Goal: Task Accomplishment & Management: Manage account settings

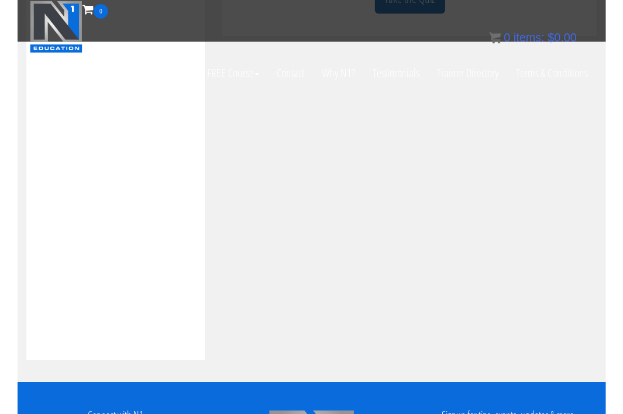
scroll to position [450, 0]
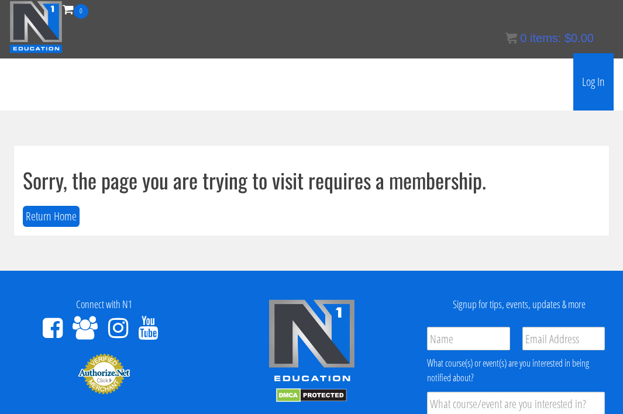
click at [601, 85] on link "Log In" at bounding box center [594, 81] width 40 height 57
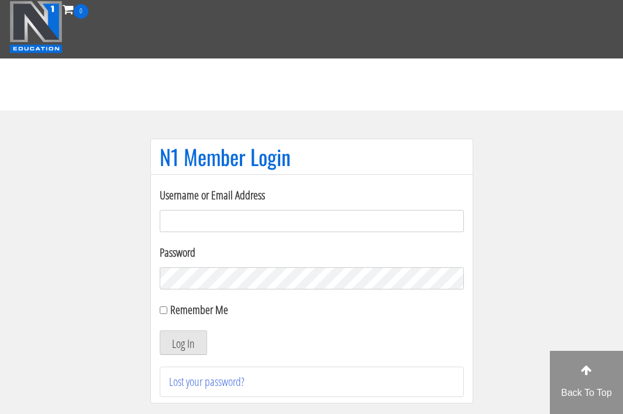
type input "[EMAIL_ADDRESS][DOMAIN_NAME]"
click at [183, 343] on button "Log In" at bounding box center [183, 343] width 47 height 25
click at [186, 341] on button "Log In" at bounding box center [183, 343] width 47 height 25
